Goal: Task Accomplishment & Management: Manage account settings

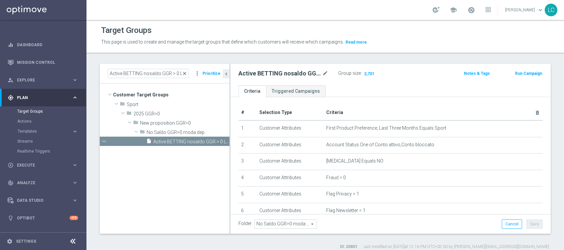
click at [186, 73] on span "close" at bounding box center [184, 73] width 5 height 5
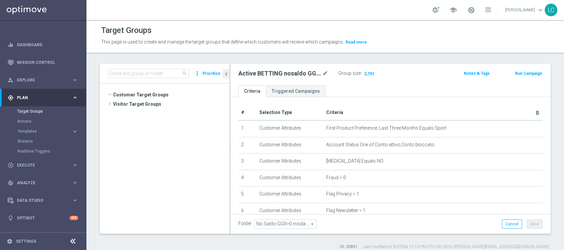
scroll to position [271, 0]
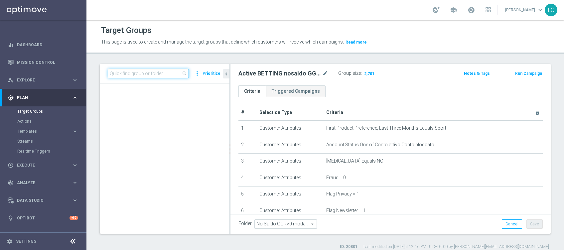
click at [171, 71] on input at bounding box center [148, 73] width 81 height 9
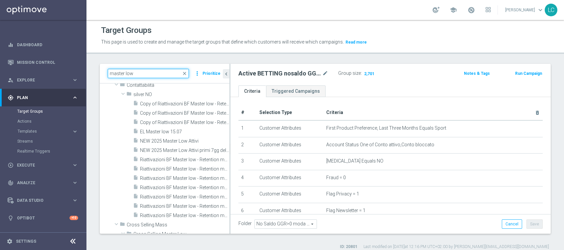
scroll to position [0, 0]
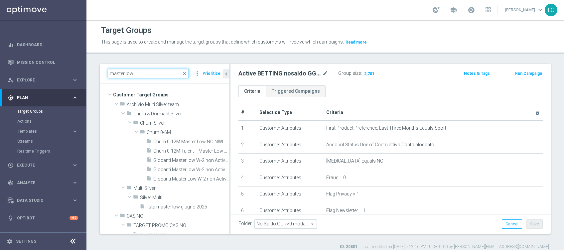
click at [109, 73] on input "master low" at bounding box center [148, 73] width 81 height 9
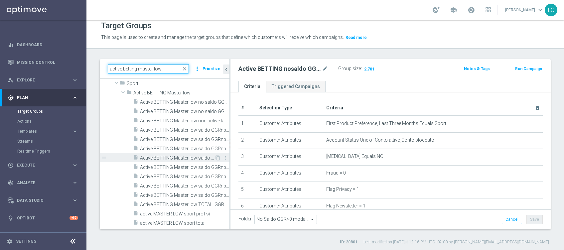
scroll to position [5, 0]
type input "active betting master low"
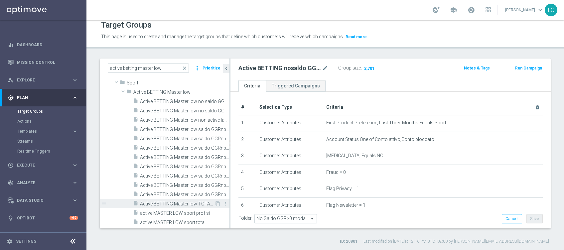
click at [183, 202] on span "Active BETTING Master low TOTALI GGRnb>0" at bounding box center [177, 204] width 75 height 6
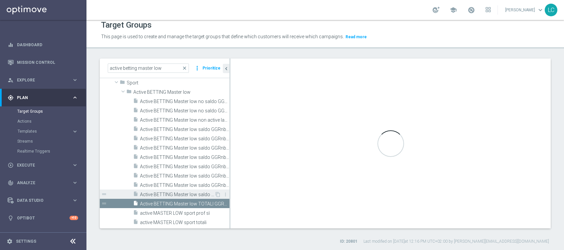
type input "Active BETTING Master low"
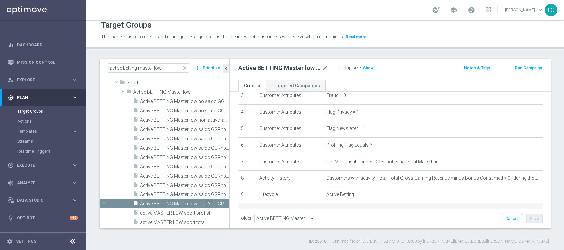
scroll to position [89, 0]
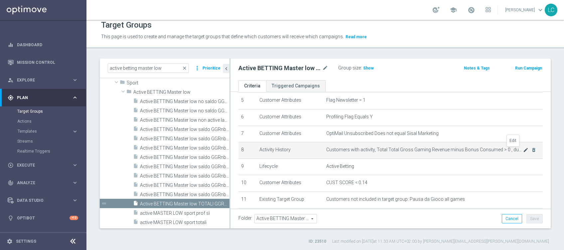
click at [523, 151] on icon "mode_edit" at bounding box center [525, 149] width 5 height 5
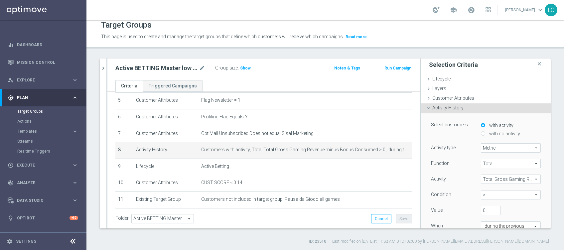
click at [481, 195] on span ">" at bounding box center [510, 195] width 59 height 9
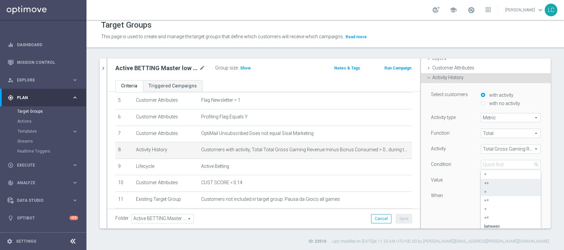
scroll to position [44, 0]
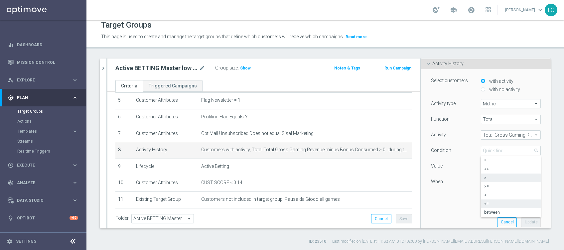
click at [484, 204] on span "<=" at bounding box center [510, 203] width 53 height 5
type input "<="
click at [521, 218] on button "Update" at bounding box center [531, 222] width 20 height 9
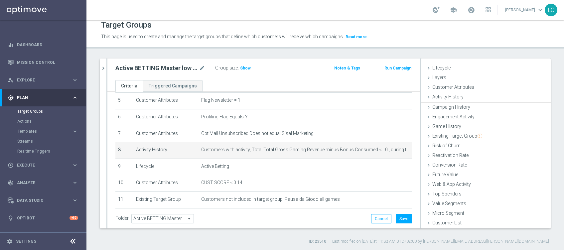
scroll to position [10, 0]
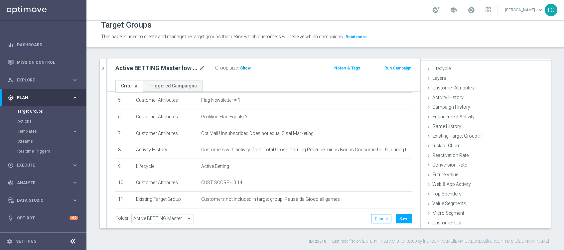
click at [244, 70] on h3 "Show" at bounding box center [246, 68] width 12 height 7
click at [375, 214] on button "Cancel" at bounding box center [381, 218] width 20 height 9
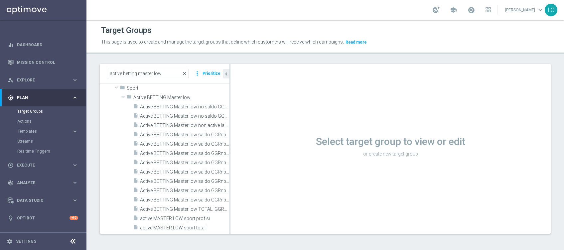
click at [187, 72] on span "close" at bounding box center [184, 73] width 5 height 5
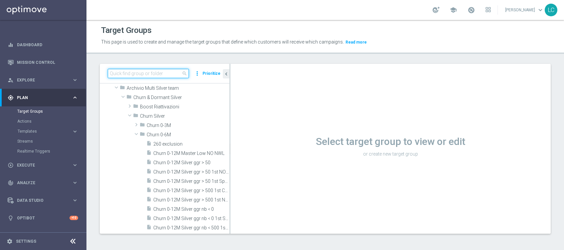
click at [166, 72] on input at bounding box center [148, 73] width 81 height 9
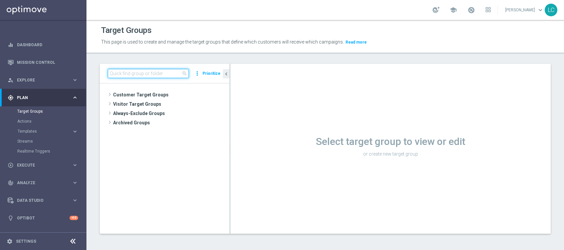
paste input "Active BETTING saldo GGR > 0 L3M BALANCER/STRATEGIST"
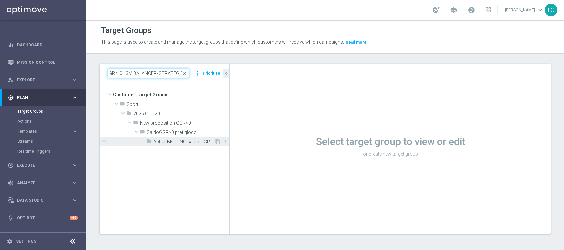
type input "Active BETTING saldo GGR > 0 L3M BALANCER/STRATEGIST"
click at [193, 143] on span "Active BETTING saldo GGR > 0 L3M BALANCER/STRATEGIST" at bounding box center [183, 142] width 61 height 6
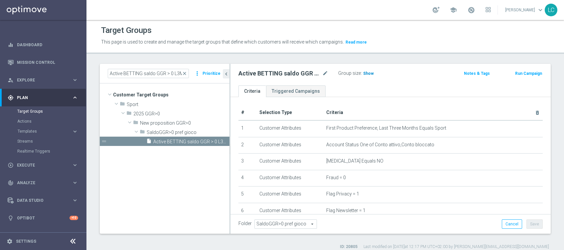
click at [368, 76] on h3 "Show" at bounding box center [369, 73] width 12 height 7
click at [184, 72] on span "close" at bounding box center [184, 73] width 5 height 5
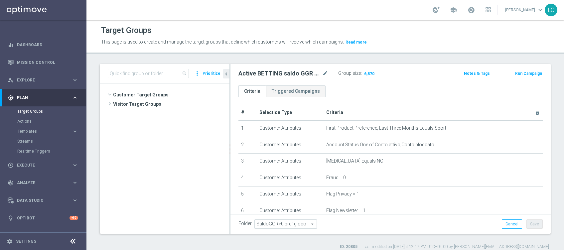
scroll to position [17893, 0]
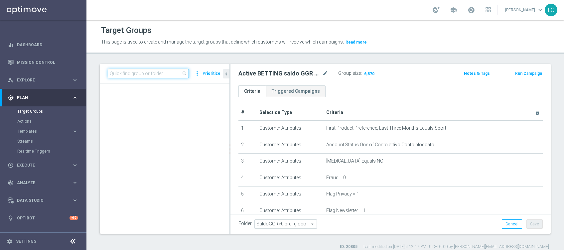
click at [178, 73] on input at bounding box center [148, 73] width 81 height 9
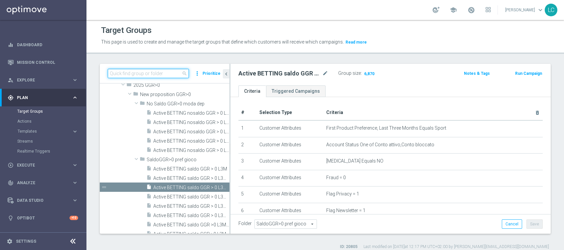
paste input "Active BETTING saldo GGR > 0 L3M OPTIMIZER/MAXIMIZER"
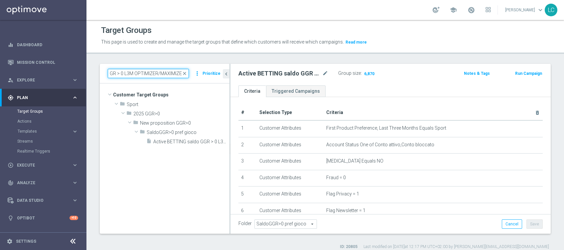
scroll to position [0, 0]
type input "Active BETTING saldo GGR > 0 L3M OPTIMIZER/MAXIMIZER"
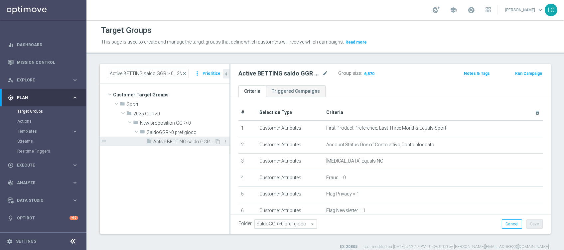
click at [164, 143] on span "Active BETTING saldo GGR > 0 L3M OPTIMIZER/MAXIMIZER" at bounding box center [183, 142] width 61 height 6
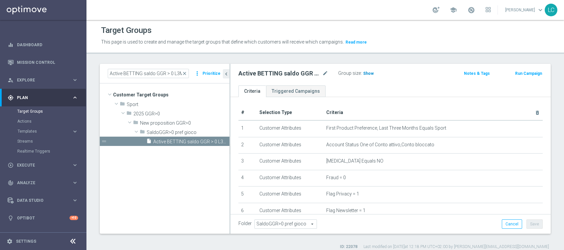
click at [367, 70] on h3 "Show" at bounding box center [369, 73] width 12 height 7
click at [186, 74] on span "close" at bounding box center [184, 73] width 5 height 5
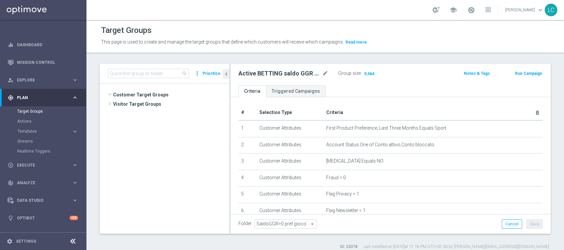
scroll to position [17919, 0]
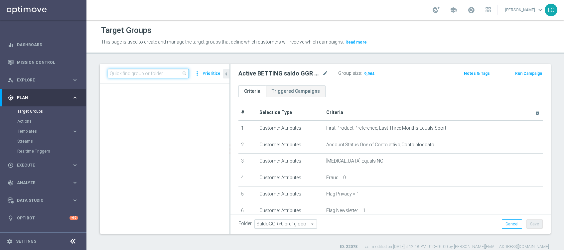
click at [175, 77] on input at bounding box center [148, 73] width 81 height 9
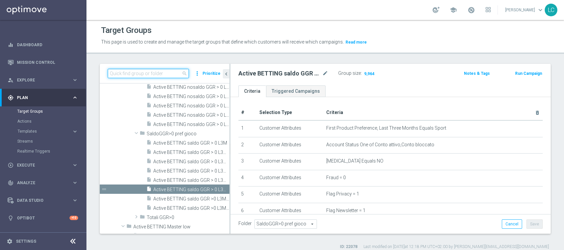
paste input "Active BETTING saldo GGR <= 0 L3M"
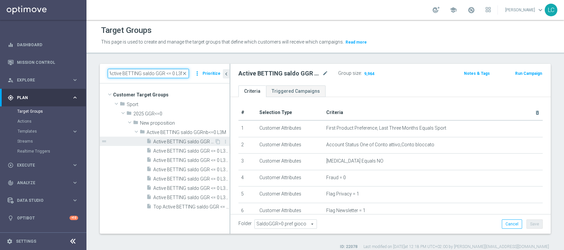
type input "Active BETTING saldo GGR <= 0 L3M"
click at [163, 141] on span "Active BETTING saldo GGR <= 0 L3M" at bounding box center [183, 142] width 61 height 6
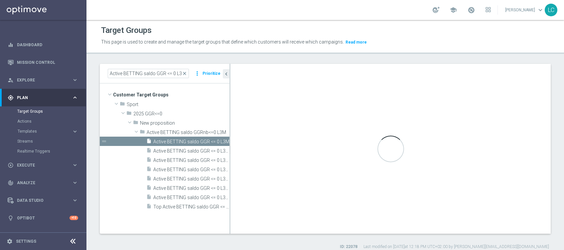
type input "Active BETTING saldo GGRnb<=0 L3M"
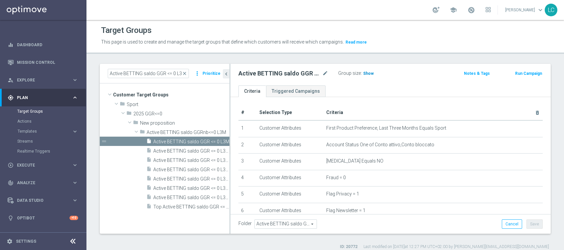
click at [369, 75] on span "Show" at bounding box center [368, 73] width 11 height 5
click at [185, 72] on span "close" at bounding box center [184, 73] width 5 height 5
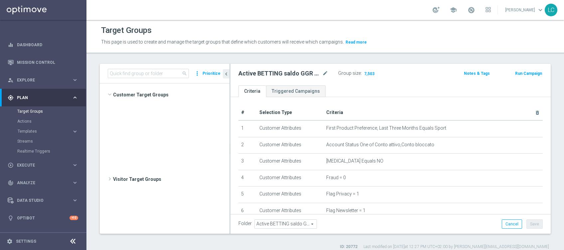
scroll to position [17824, 0]
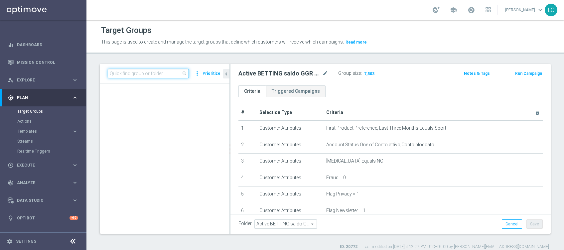
click at [179, 73] on input at bounding box center [148, 73] width 81 height 9
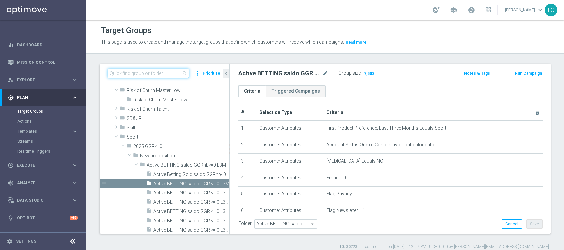
paste input "Active BETTING nosaldo GGR <= 0 L3M"
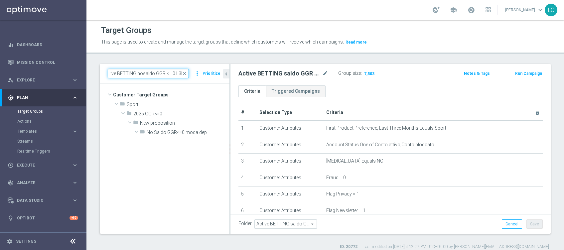
scroll to position [0, 0]
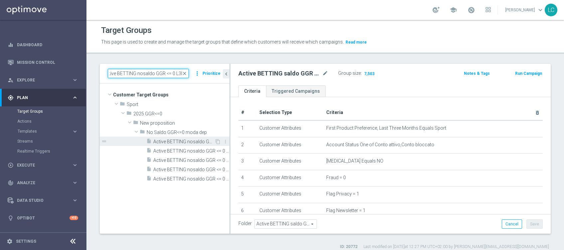
type input "Active BETTING nosaldo GGR <= 0 L3M"
click at [177, 139] on span "Active BETTING nosaldo GGR <= 0 L3M" at bounding box center [183, 142] width 61 height 6
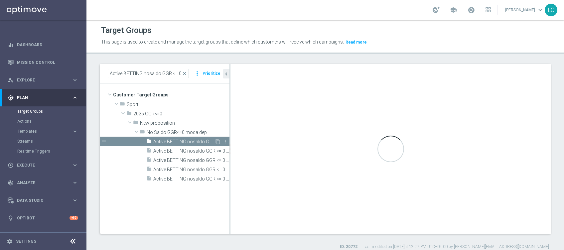
type input "No Saldo GGR<=0 moda dep"
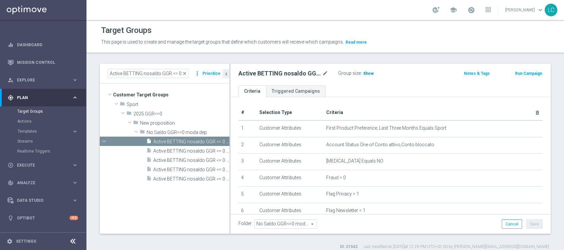
click at [371, 74] on span "Show" at bounding box center [368, 73] width 11 height 5
click at [186, 74] on span "close" at bounding box center [184, 73] width 5 height 5
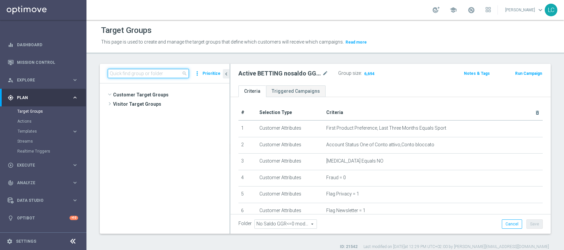
scroll to position [17919, 0]
click at [174, 73] on input at bounding box center [148, 73] width 81 height 9
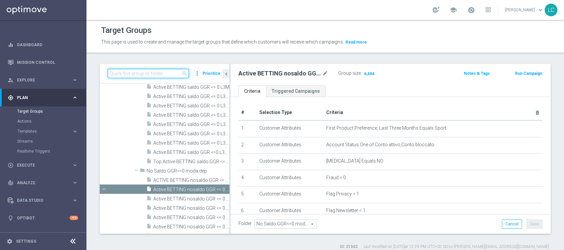
paste input "Active Betting no nwl GGR nb > 0 no saldo"
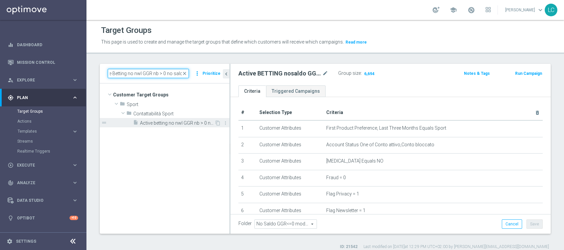
type input "Active Betting no nwl GGR nb > 0 no saldo"
click at [170, 125] on span "Active betting no nwl GGR nb > 0 no saldo" at bounding box center [177, 123] width 75 height 6
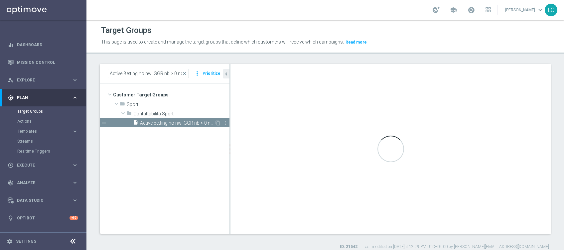
type input "Contattabilità Sport"
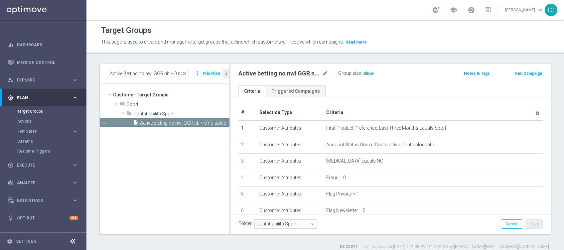
click at [365, 71] on span "Show" at bounding box center [368, 73] width 11 height 5
click at [184, 73] on span "close" at bounding box center [184, 73] width 5 height 5
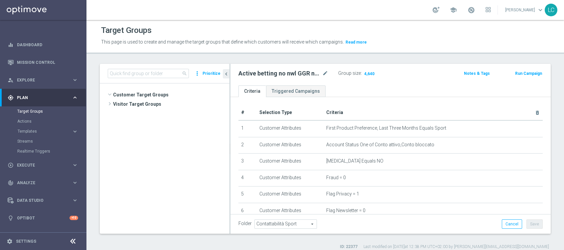
scroll to position [18317, 0]
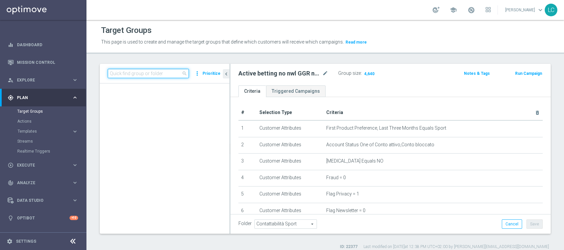
click at [180, 73] on input at bounding box center [148, 73] width 81 height 9
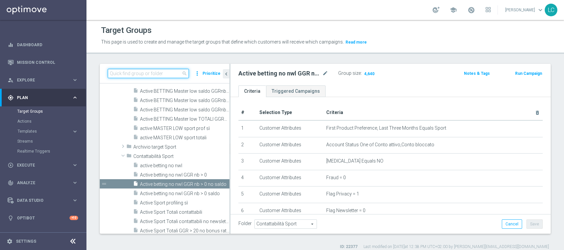
paste input "Active Betting no nwl GGR nb > 0 saldo"
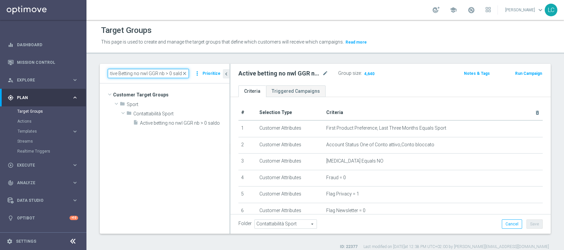
scroll to position [0, 0]
type input "Active Betting no nwl GGR nb > 0 saldo"
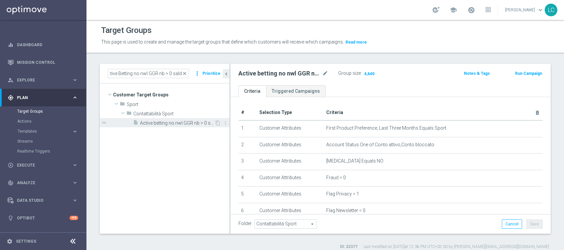
click at [171, 120] on span "Active betting no nwl GGR nb > 0 saldo" at bounding box center [177, 123] width 75 height 6
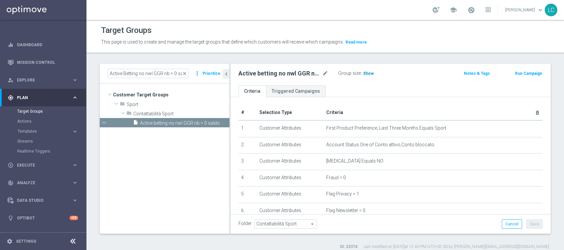
click at [371, 72] on span "Show" at bounding box center [368, 73] width 11 height 5
click at [187, 73] on span "close" at bounding box center [184, 73] width 5 height 5
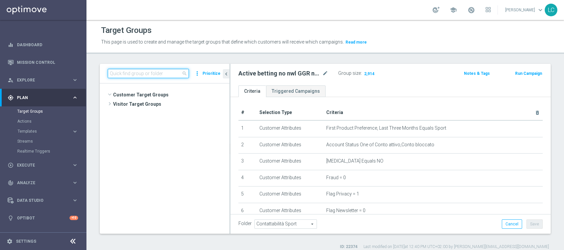
scroll to position [18326, 0]
click at [171, 72] on input at bounding box center [148, 73] width 81 height 9
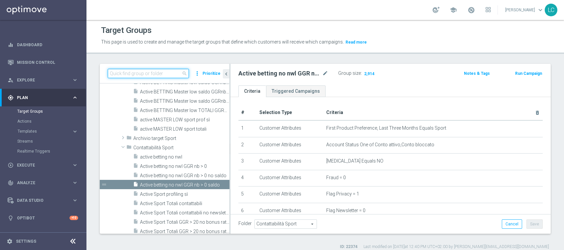
paste input "Active BETTING Master low TOTALI GGRnb>0"
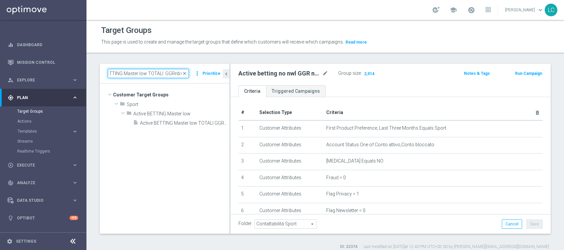
scroll to position [0, 0]
type input "Active BETTING Master low TOTALI GGRnb>0"
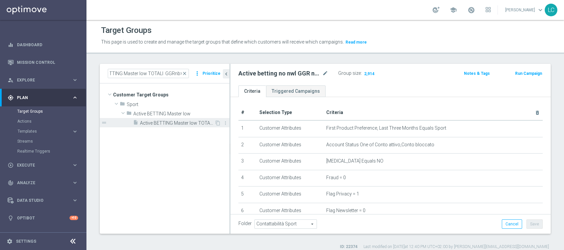
click at [172, 119] on div "insert_drive_file Active BETTING Master low TOTALI GGRnb>0" at bounding box center [174, 122] width 82 height 9
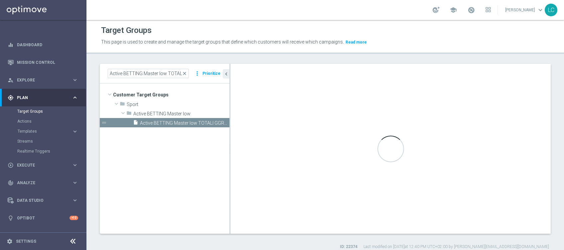
type input "Active BETTING Master low"
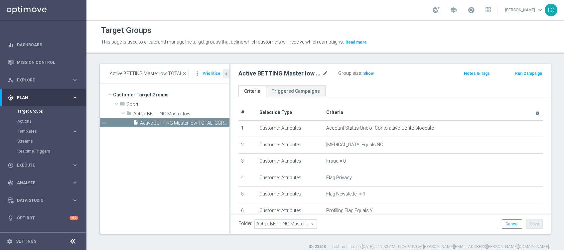
click at [365, 71] on span "Show" at bounding box center [368, 73] width 11 height 5
